Goal: Information Seeking & Learning: Check status

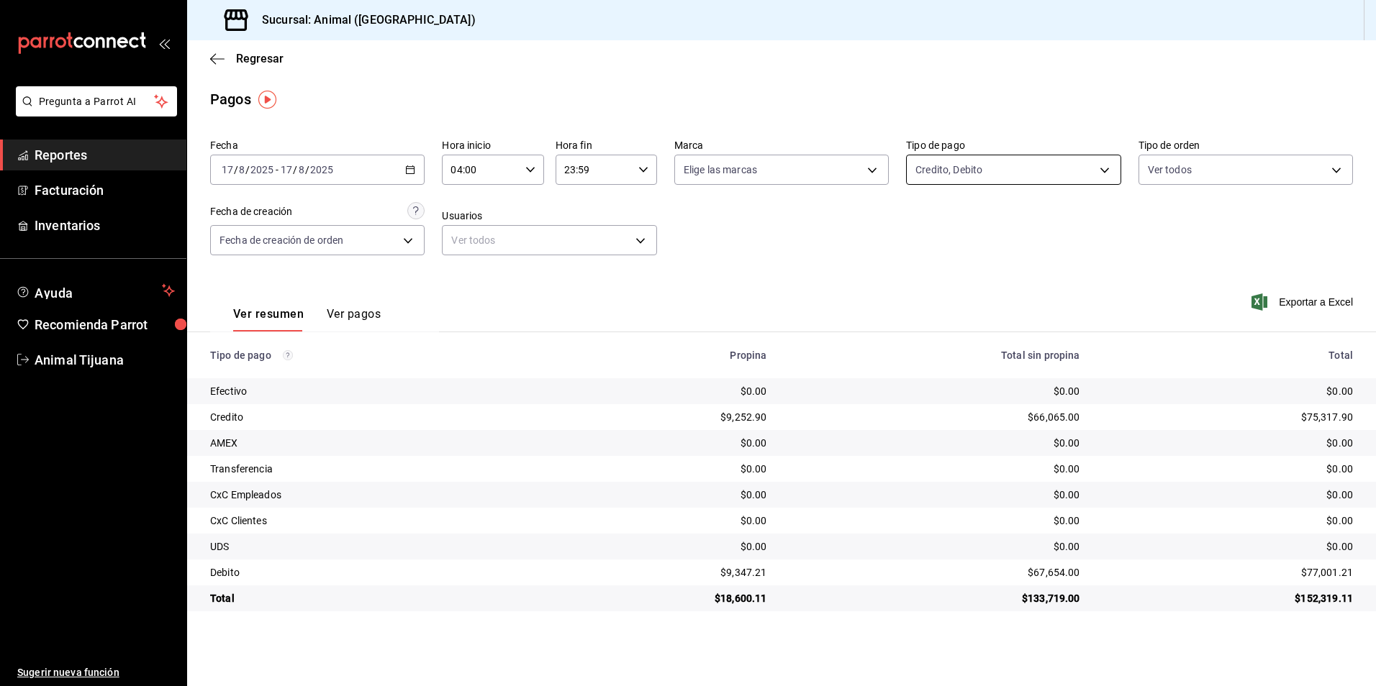
click at [948, 180] on body "Pregunta a Parrot AI Reportes Facturación Inventarios Ayuda Recomienda Parrot A…" at bounding box center [688, 343] width 1376 height 686
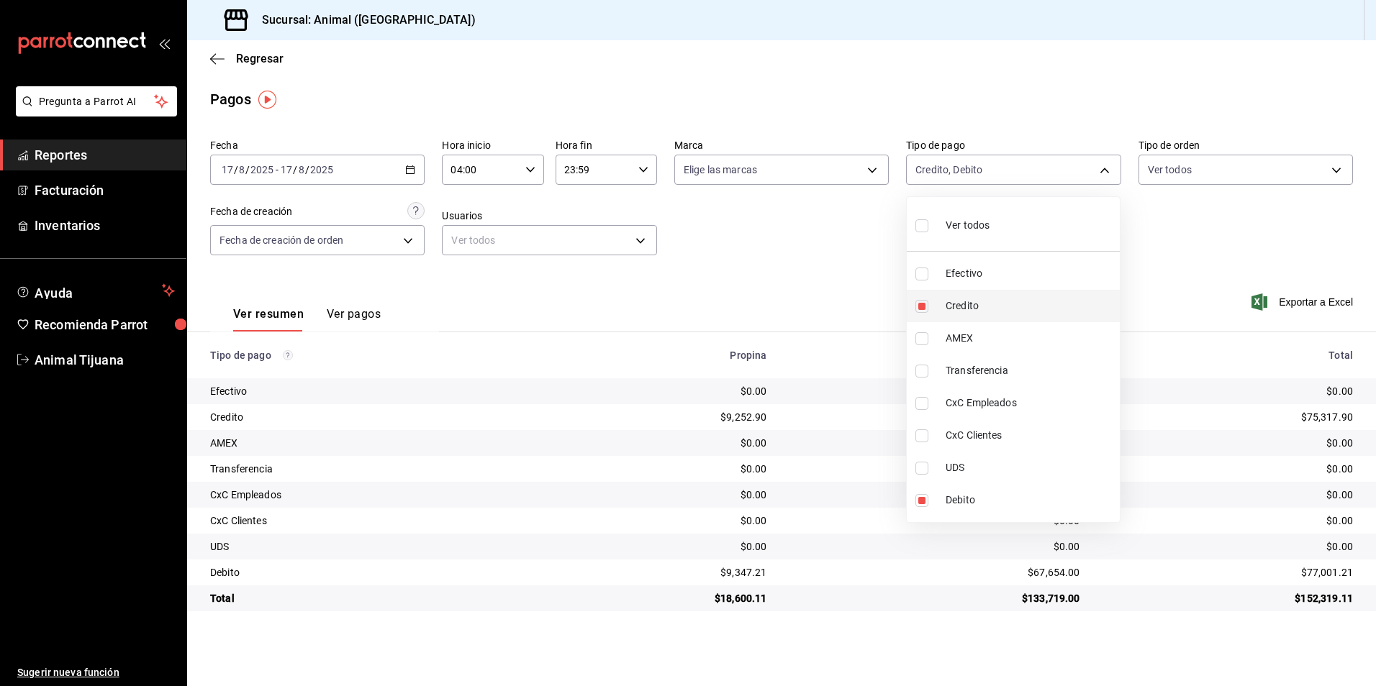
click at [985, 314] on li "Credito" at bounding box center [1012, 306] width 213 height 32
type input "c7b29183-a811-4137-9cfa-21a61cd2bc4a"
checkbox input "false"
click at [991, 309] on span "Credito" at bounding box center [1029, 306] width 168 height 15
type input "c7b29183-a811-4137-9cfa-21a61cd2bc4a,235ce608-f464-428a-9a71-314f665367d1"
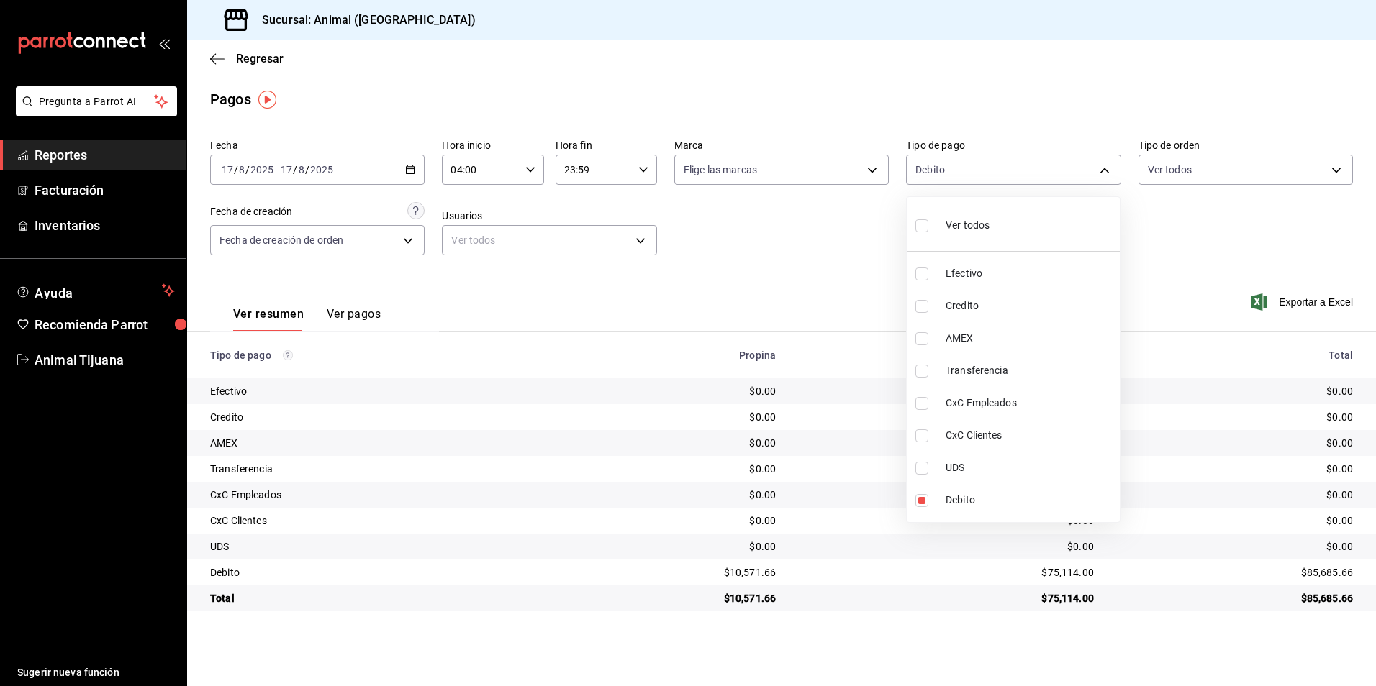
checkbox input "true"
click at [1290, 567] on div at bounding box center [688, 343] width 1376 height 686
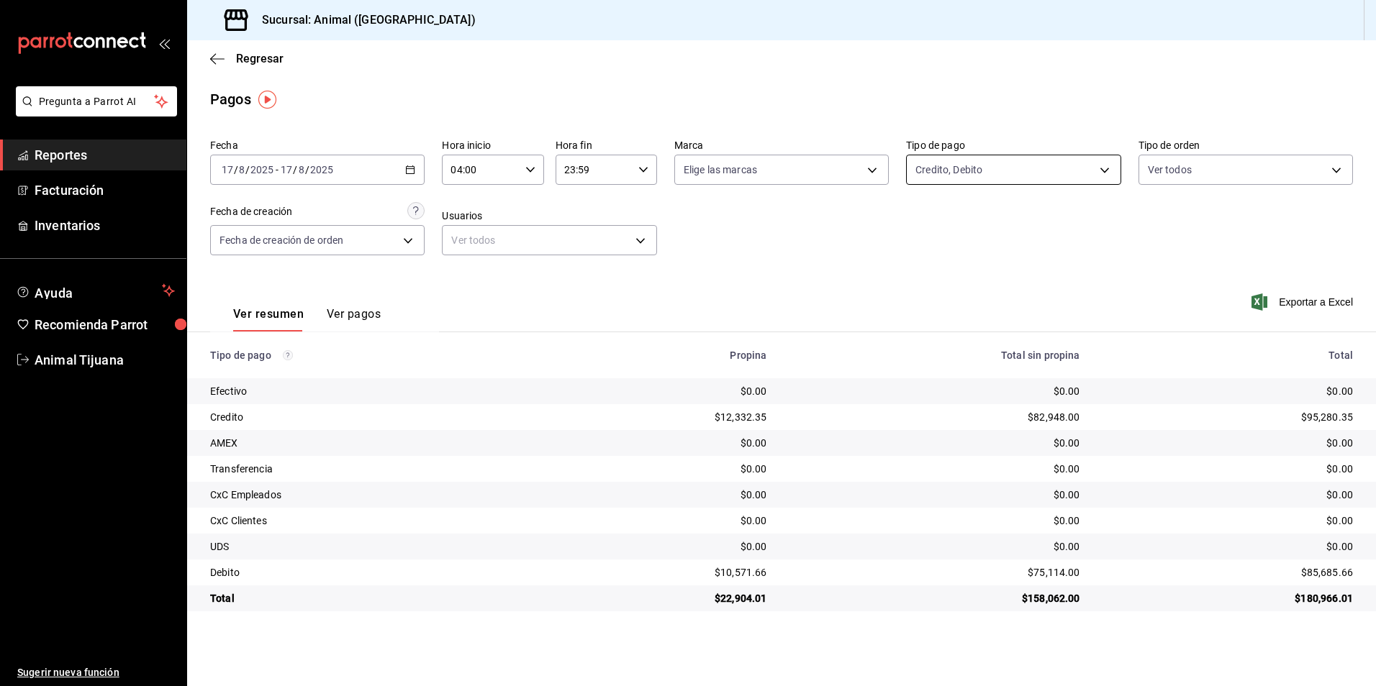
click at [971, 166] on body "Pregunta a Parrot AI Reportes Facturación Inventarios Ayuda Recomienda Parrot A…" at bounding box center [688, 343] width 1376 height 686
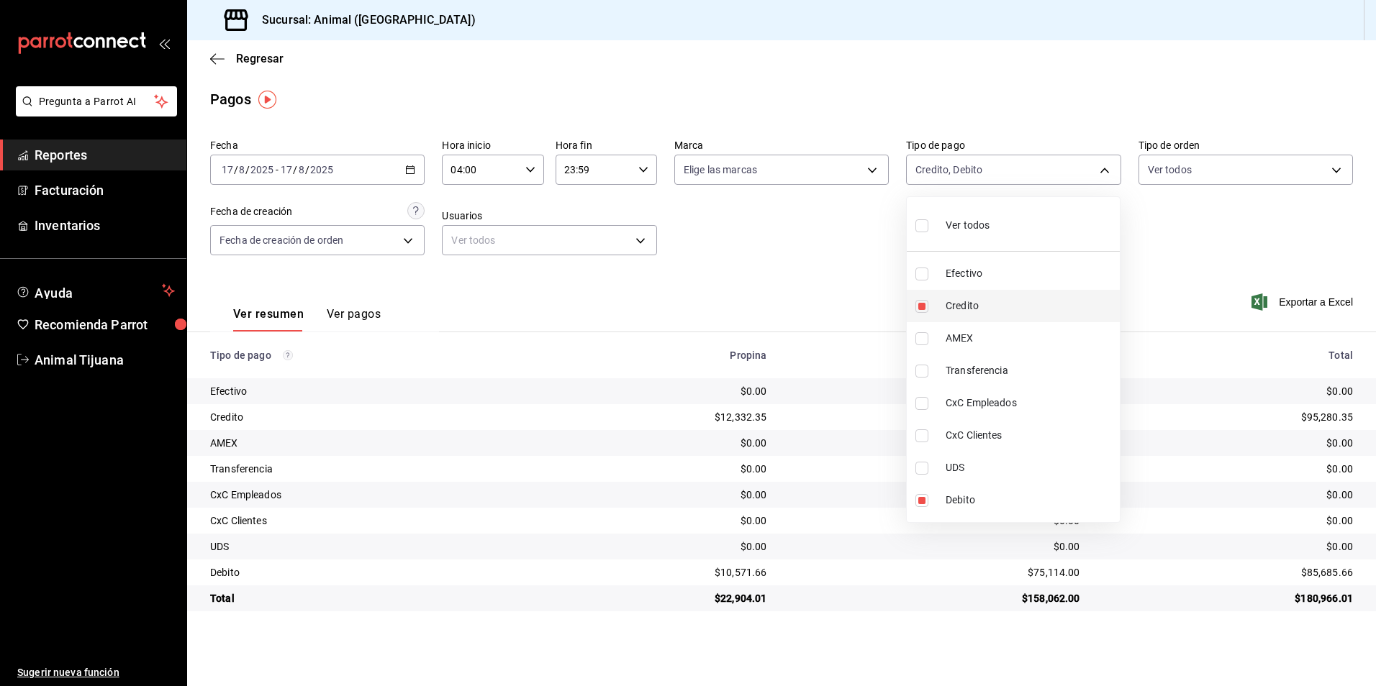
click at [971, 291] on li "Credito" at bounding box center [1012, 306] width 213 height 32
type input "c7b29183-a811-4137-9cfa-21a61cd2bc4a"
checkbox input "false"
click at [971, 291] on li "Credito" at bounding box center [1012, 306] width 213 height 32
type input "c7b29183-a811-4137-9cfa-21a61cd2bc4a,235ce608-f464-428a-9a71-314f665367d1"
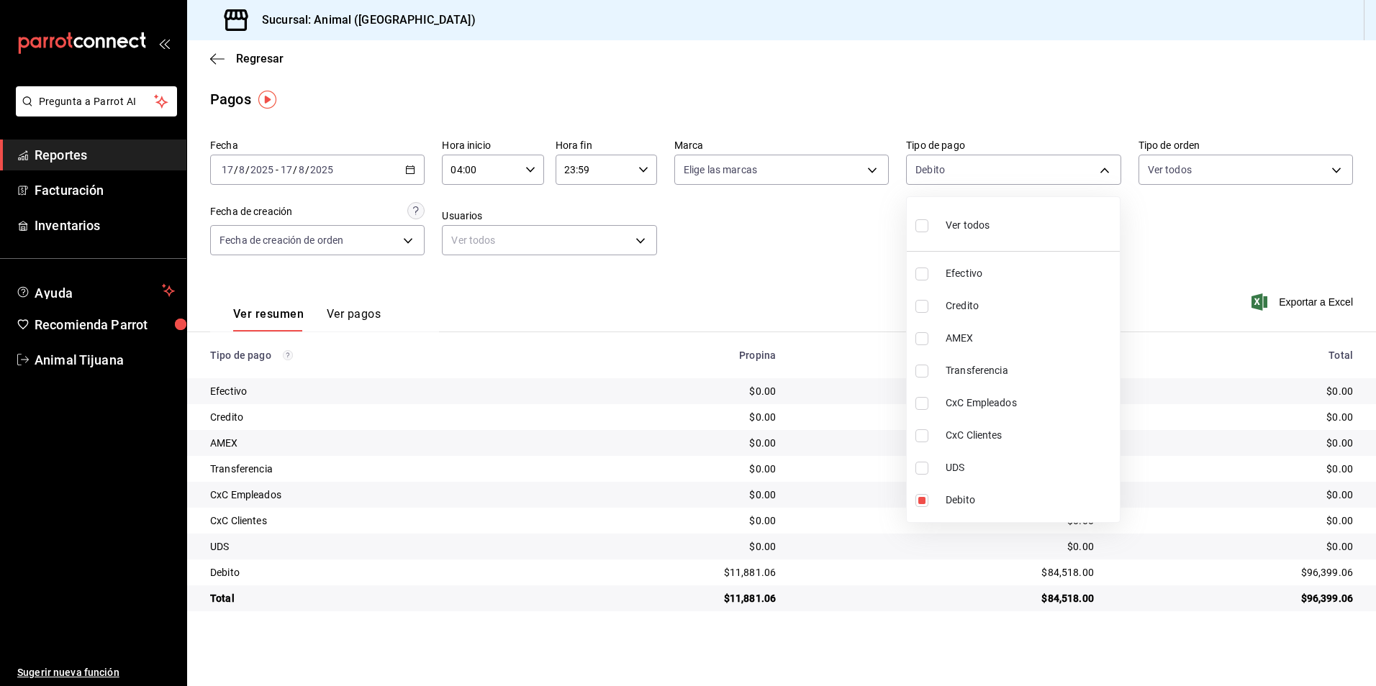
checkbox input "true"
click at [701, 585] on div at bounding box center [688, 343] width 1376 height 686
click at [958, 160] on body "Pregunta a Parrot AI Reportes Facturación Inventarios Ayuda Recomienda Parrot A…" at bounding box center [688, 343] width 1376 height 686
click at [952, 304] on span "Credito" at bounding box center [1029, 306] width 168 height 15
type input "c7b29183-a811-4137-9cfa-21a61cd2bc4a"
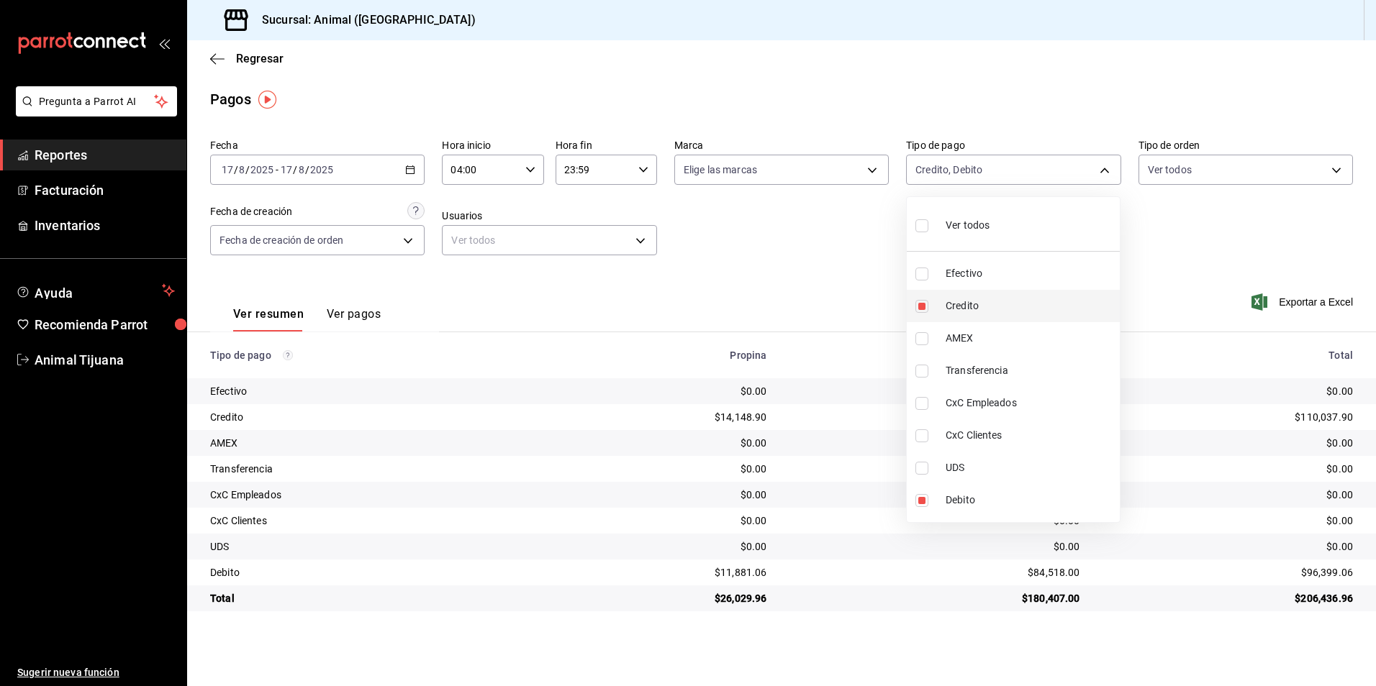
checkbox input "false"
click at [952, 304] on span "Credito" at bounding box center [1029, 306] width 168 height 15
type input "c7b29183-a811-4137-9cfa-21a61cd2bc4a,235ce608-f464-428a-9a71-314f665367d1"
checkbox input "true"
click at [1120, 670] on div at bounding box center [688, 343] width 1376 height 686
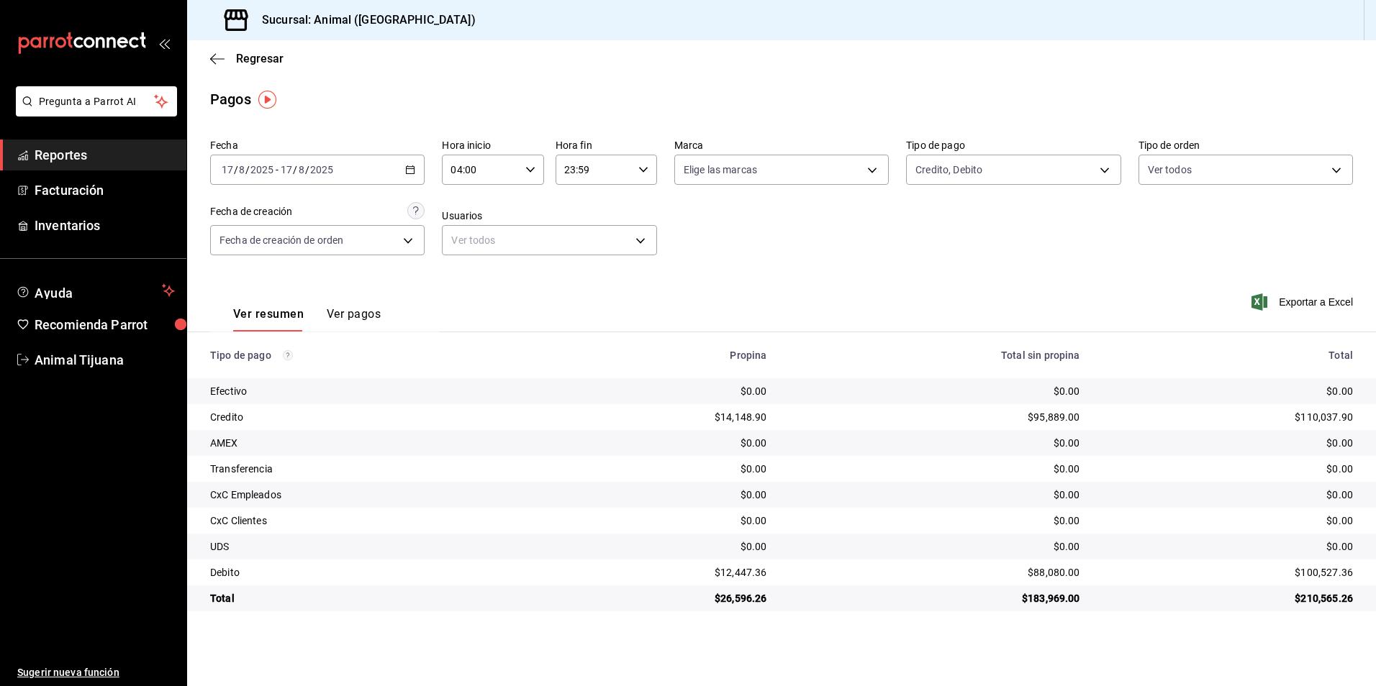
drag, startPoint x: 1314, startPoint y: 607, endPoint x: 1268, endPoint y: 565, distance: 62.1
click at [1314, 607] on td "$210,565.26" at bounding box center [1233, 599] width 284 height 26
click at [975, 155] on body "Pregunta a Parrot AI Reportes Facturación Inventarios Ayuda Recomienda Parrot A…" at bounding box center [688, 343] width 1376 height 686
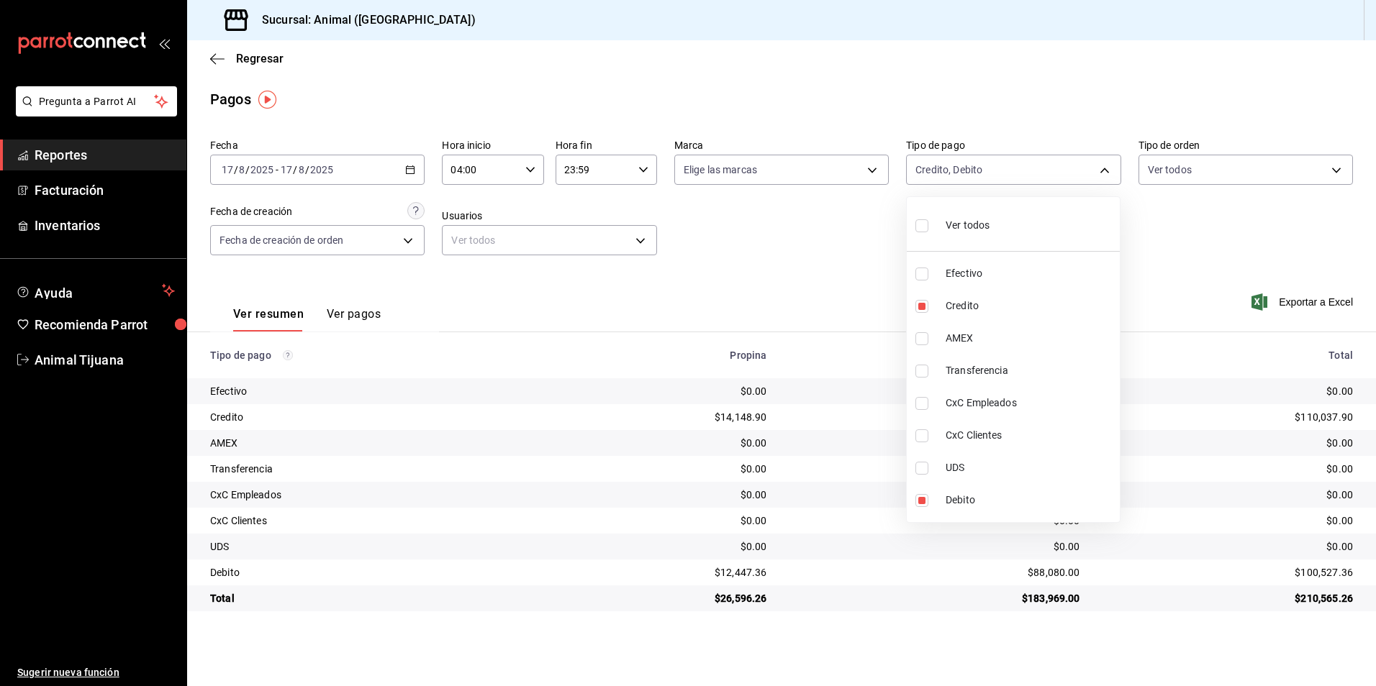
click at [979, 218] on span "Ver todos" at bounding box center [967, 225] width 44 height 15
type input "b84c62b8-b02c-4970-ab2e-e166616419f2,235ce608-f464-428a-9a71-314f665367d1,53567…"
checkbox input "true"
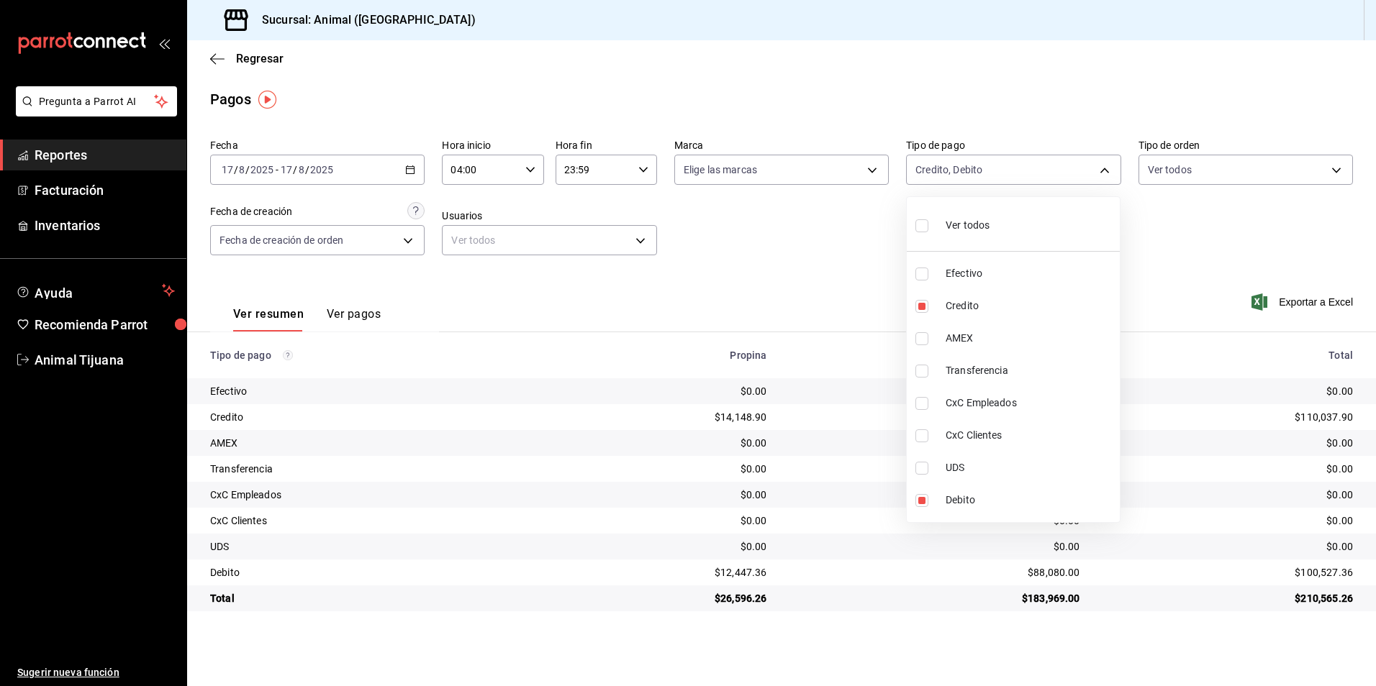
checkbox input "true"
click at [939, 622] on div at bounding box center [688, 343] width 1376 height 686
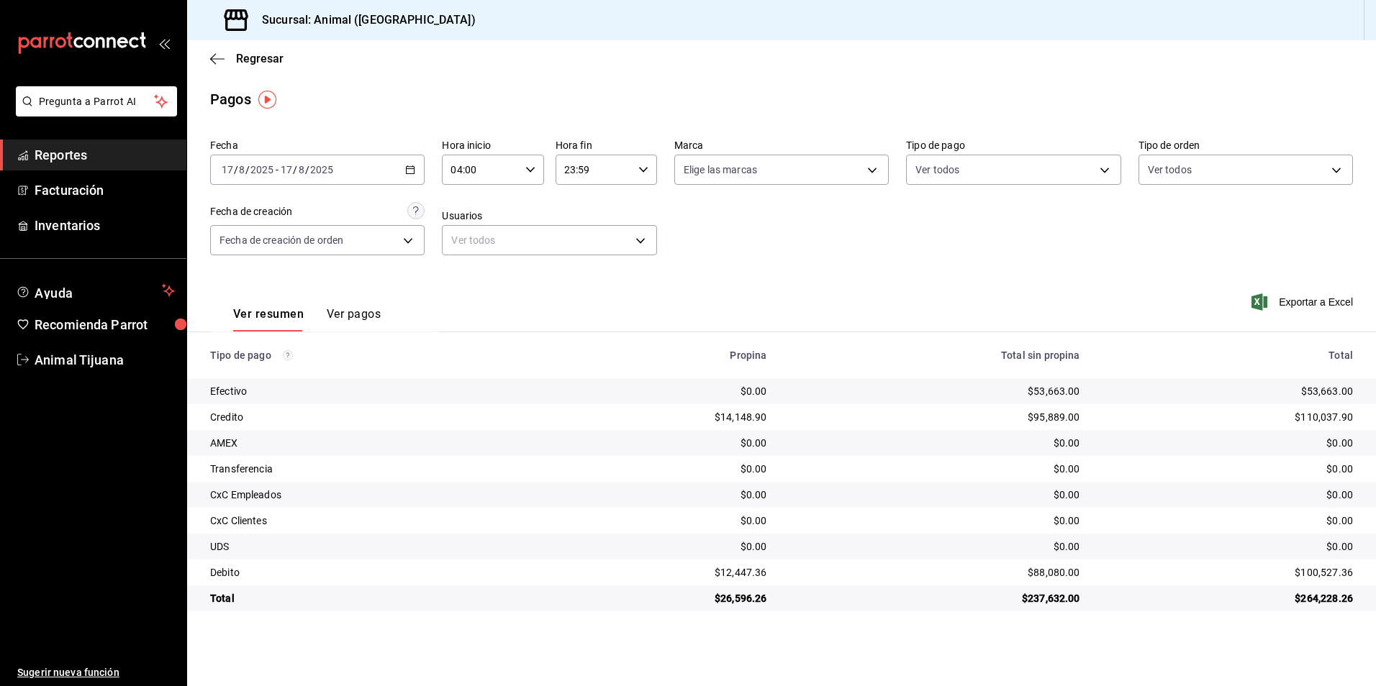
click at [422, 162] on div "[DATE] [DATE] - [DATE] [DATE]" at bounding box center [317, 170] width 214 height 30
click at [313, 376] on span "Rango de fechas" at bounding box center [278, 375] width 112 height 15
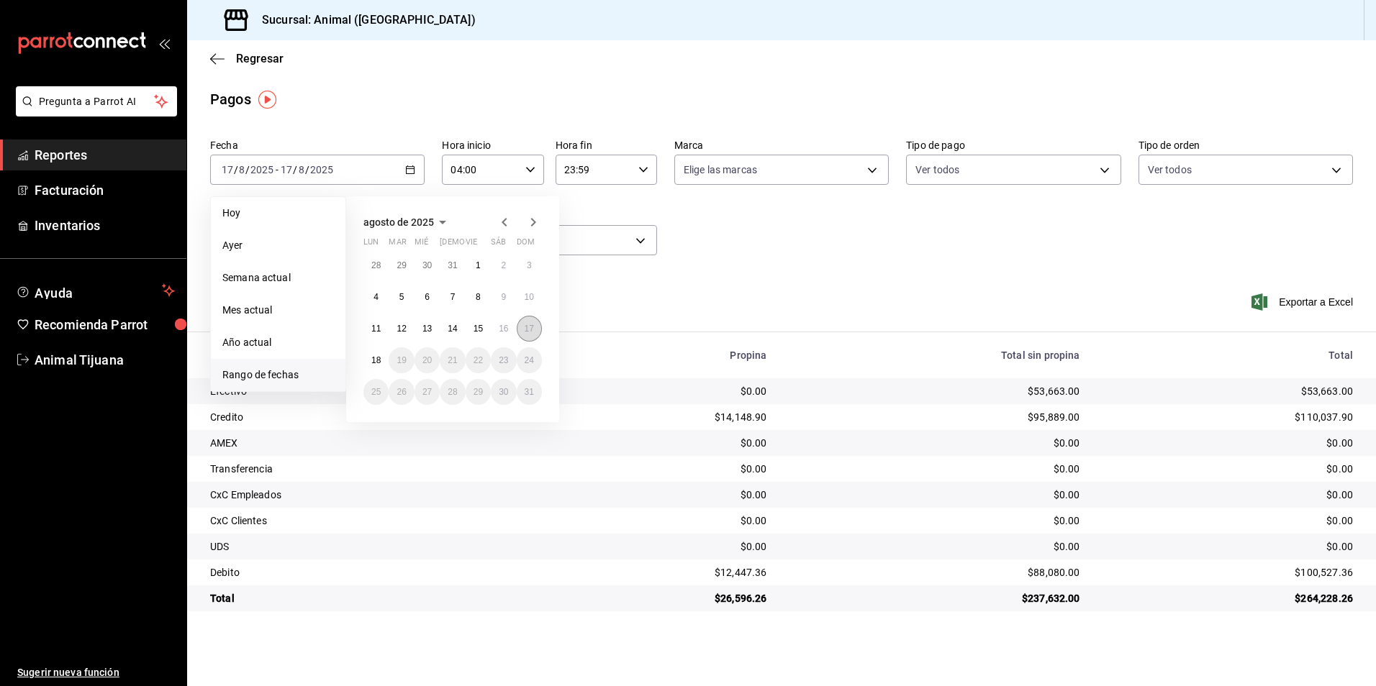
click at [527, 324] on abbr "17" at bounding box center [528, 329] width 9 height 10
click at [373, 347] on div "28 29 30 31 1 2 3 4 5 6 7 8 9 10 11 12 13 14 15 16 17 18 19 20 21 22 23 24 25 2…" at bounding box center [452, 329] width 178 height 153
click at [373, 353] on button "18" at bounding box center [375, 360] width 25 height 26
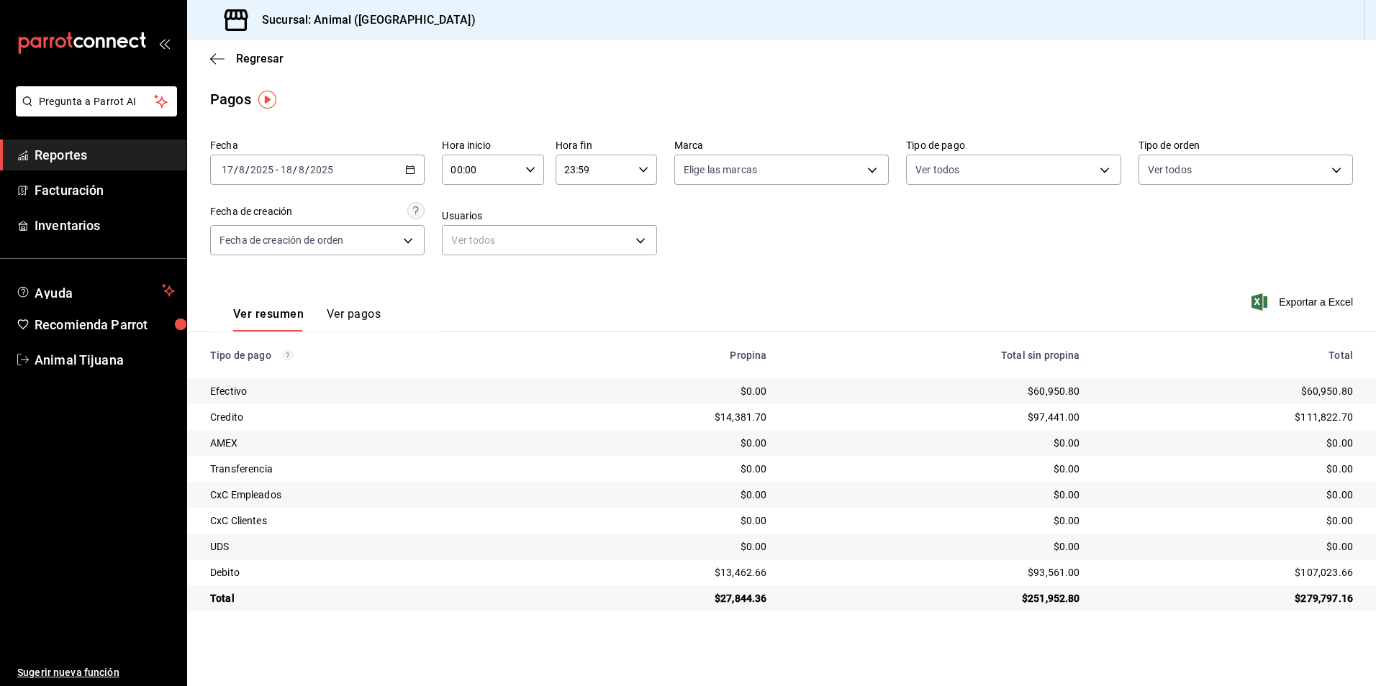
click at [963, 270] on div "Fecha [DATE] [DATE] - [DATE] [DATE] Hora inicio 00:00 Hora inicio Hora fin 23:5…" at bounding box center [781, 203] width 1142 height 140
click at [497, 166] on input "00:00" at bounding box center [480, 169] width 77 height 29
click at [464, 203] on span "04" at bounding box center [467, 201] width 28 height 12
type input "04:00"
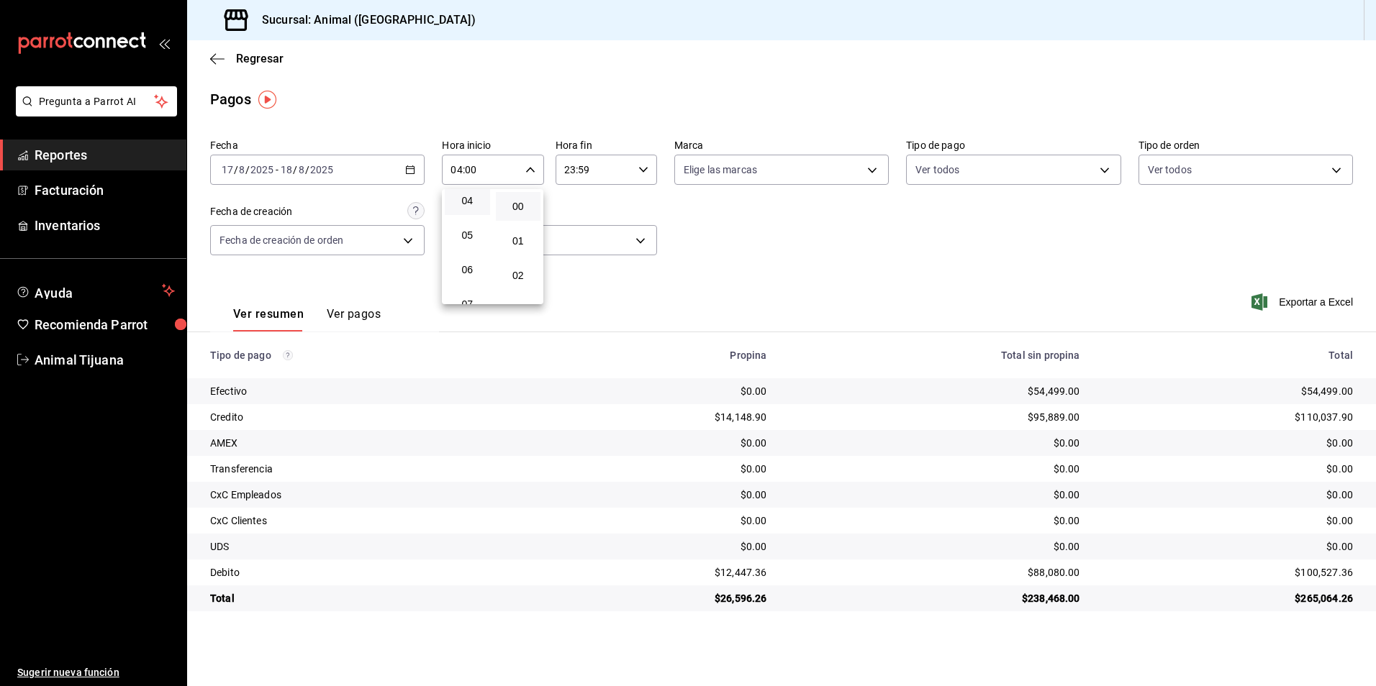
click at [865, 245] on div at bounding box center [688, 343] width 1376 height 686
click at [211, 56] on icon "button" at bounding box center [217, 59] width 14 height 13
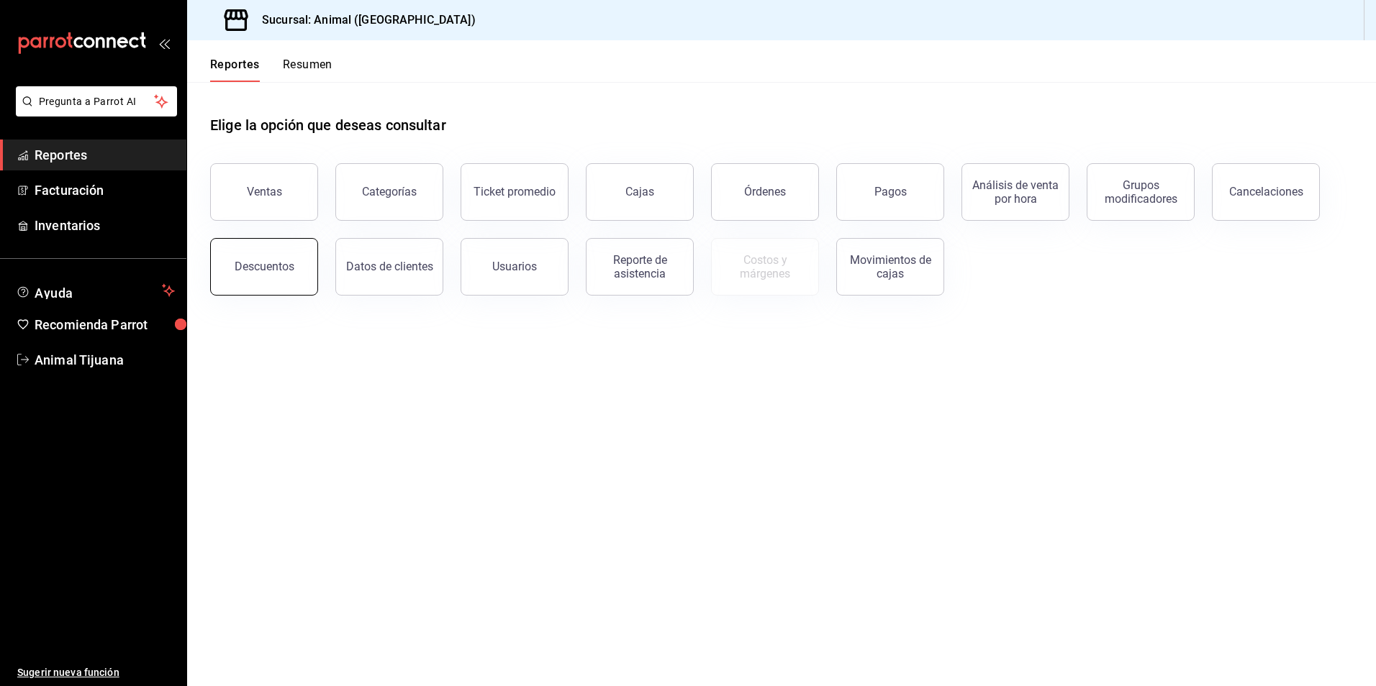
click at [281, 266] on div "Descuentos" at bounding box center [265, 267] width 60 height 14
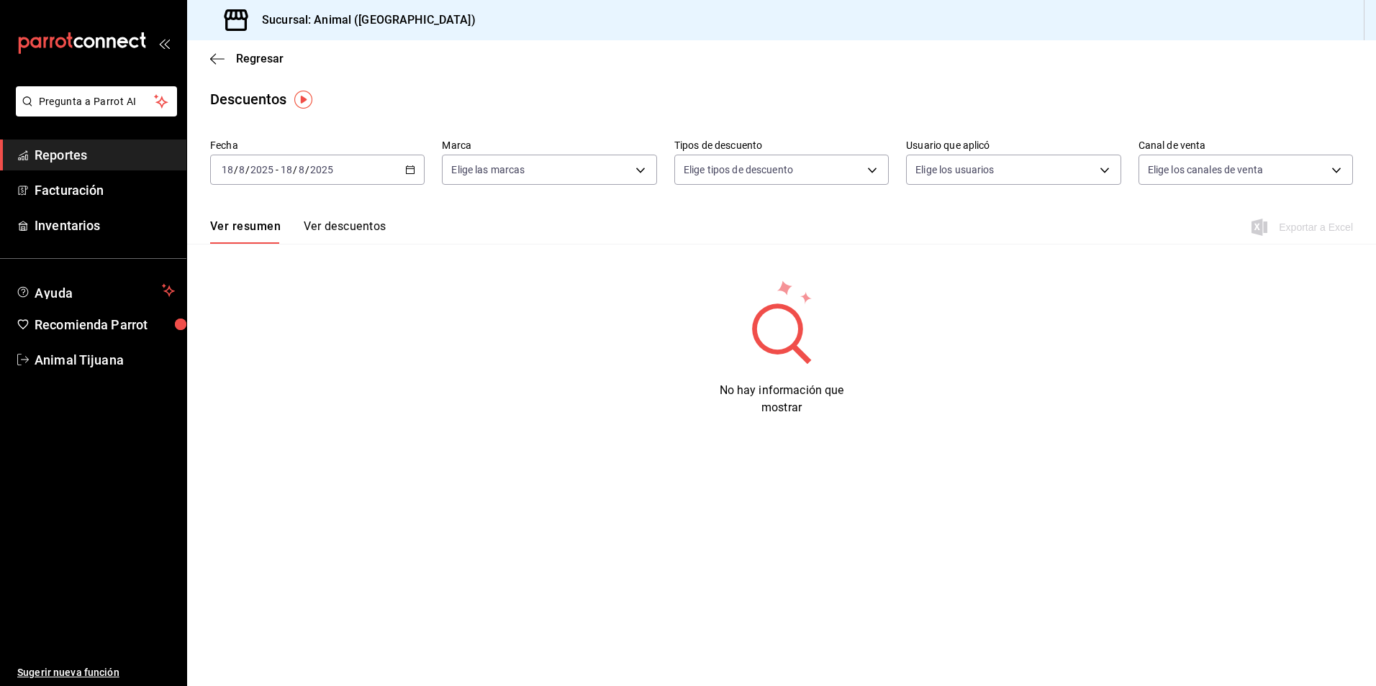
click at [413, 160] on div "[DATE] [DATE] - [DATE] [DATE]" at bounding box center [317, 170] width 214 height 30
click at [289, 379] on span "Rango de fechas" at bounding box center [278, 375] width 112 height 15
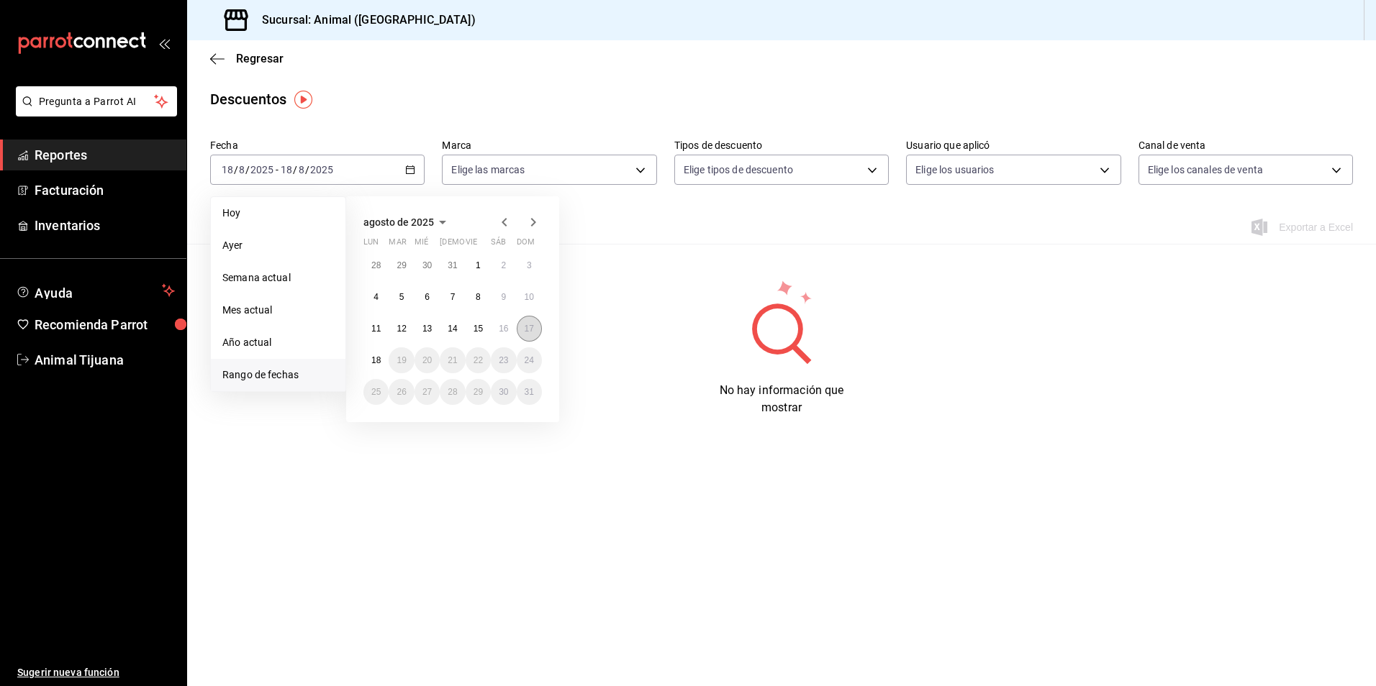
click at [529, 331] on abbr "17" at bounding box center [528, 329] width 9 height 10
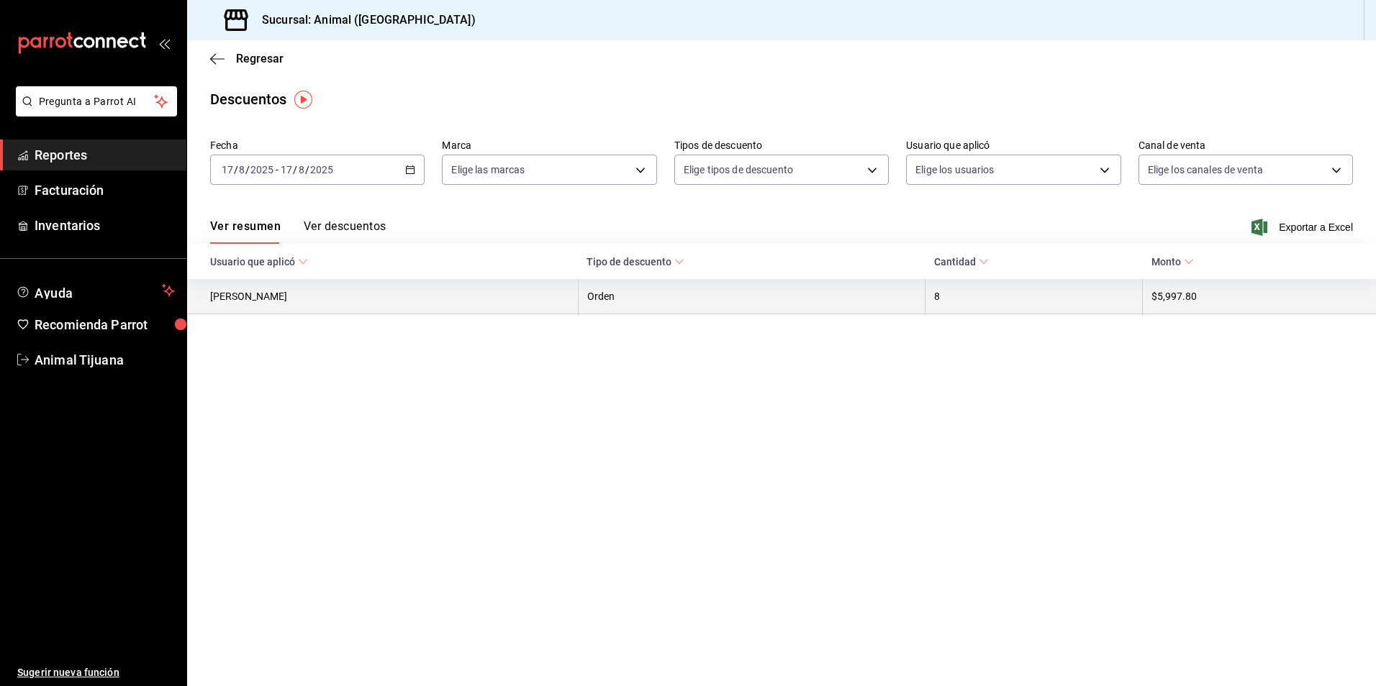
click at [732, 305] on th "Orden" at bounding box center [751, 296] width 347 height 35
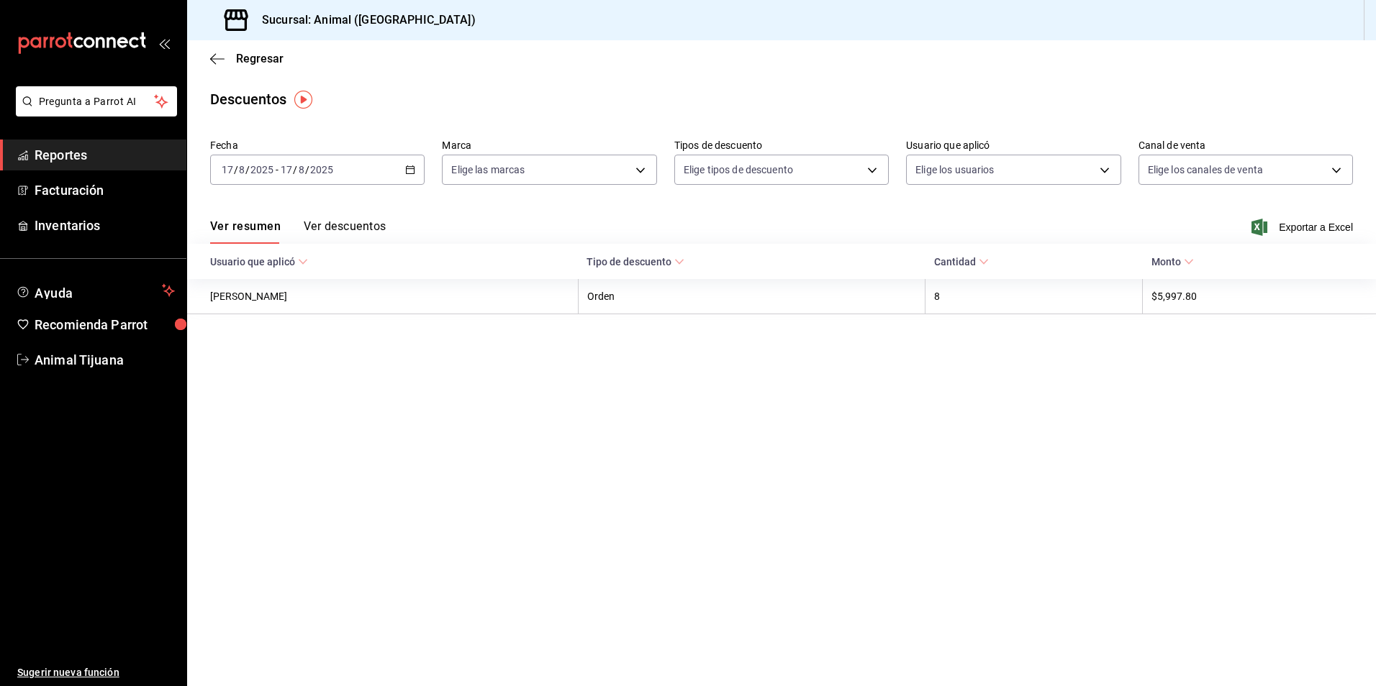
click at [345, 230] on button "Ver descuentos" at bounding box center [345, 231] width 82 height 24
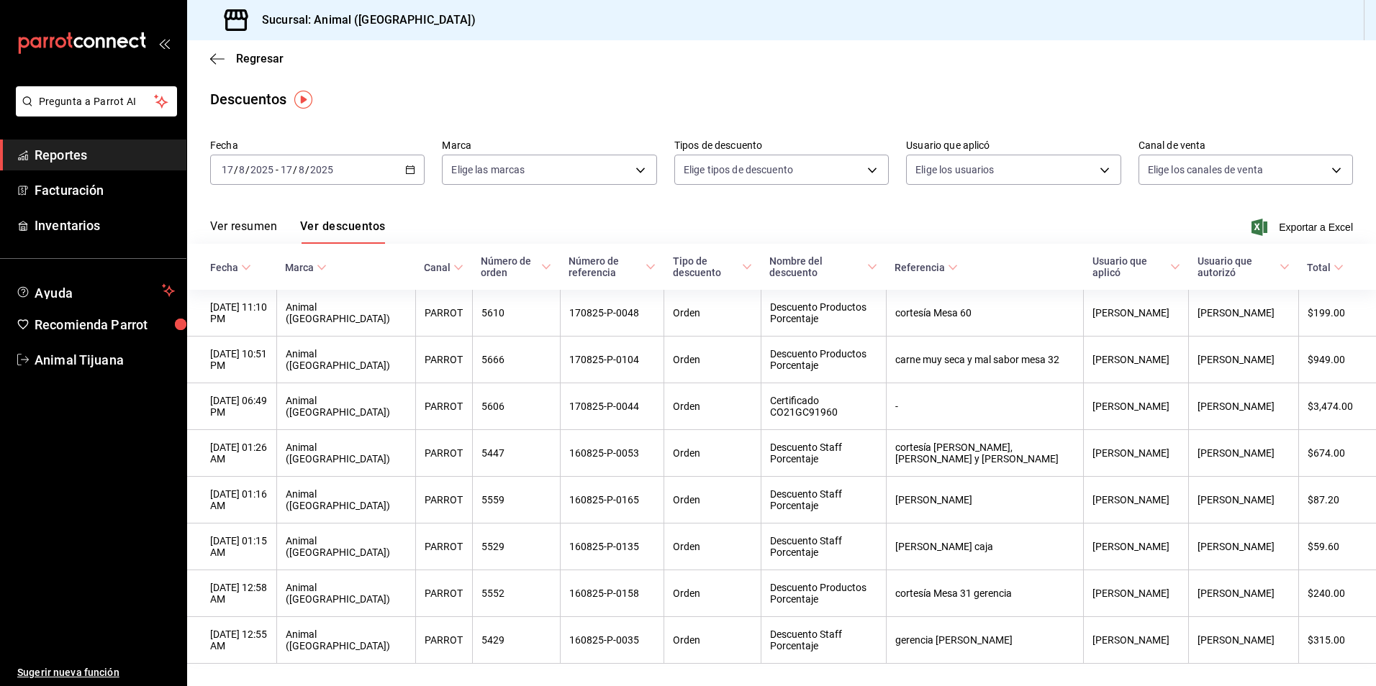
drag, startPoint x: 1360, startPoint y: 214, endPoint x: 1369, endPoint y: 297, distance: 83.2
click at [1369, 297] on div "Regresar Descuentos Fecha [DATE] [DATE] - [DATE] [DATE] Marca Elige las marcas …" at bounding box center [781, 363] width 1189 height 646
drag, startPoint x: 1369, startPoint y: 297, endPoint x: 1129, endPoint y: 245, distance: 246.0
click at [1129, 245] on th "Usuario que aplicó" at bounding box center [1135, 267] width 105 height 46
